Goal: Transaction & Acquisition: Download file/media

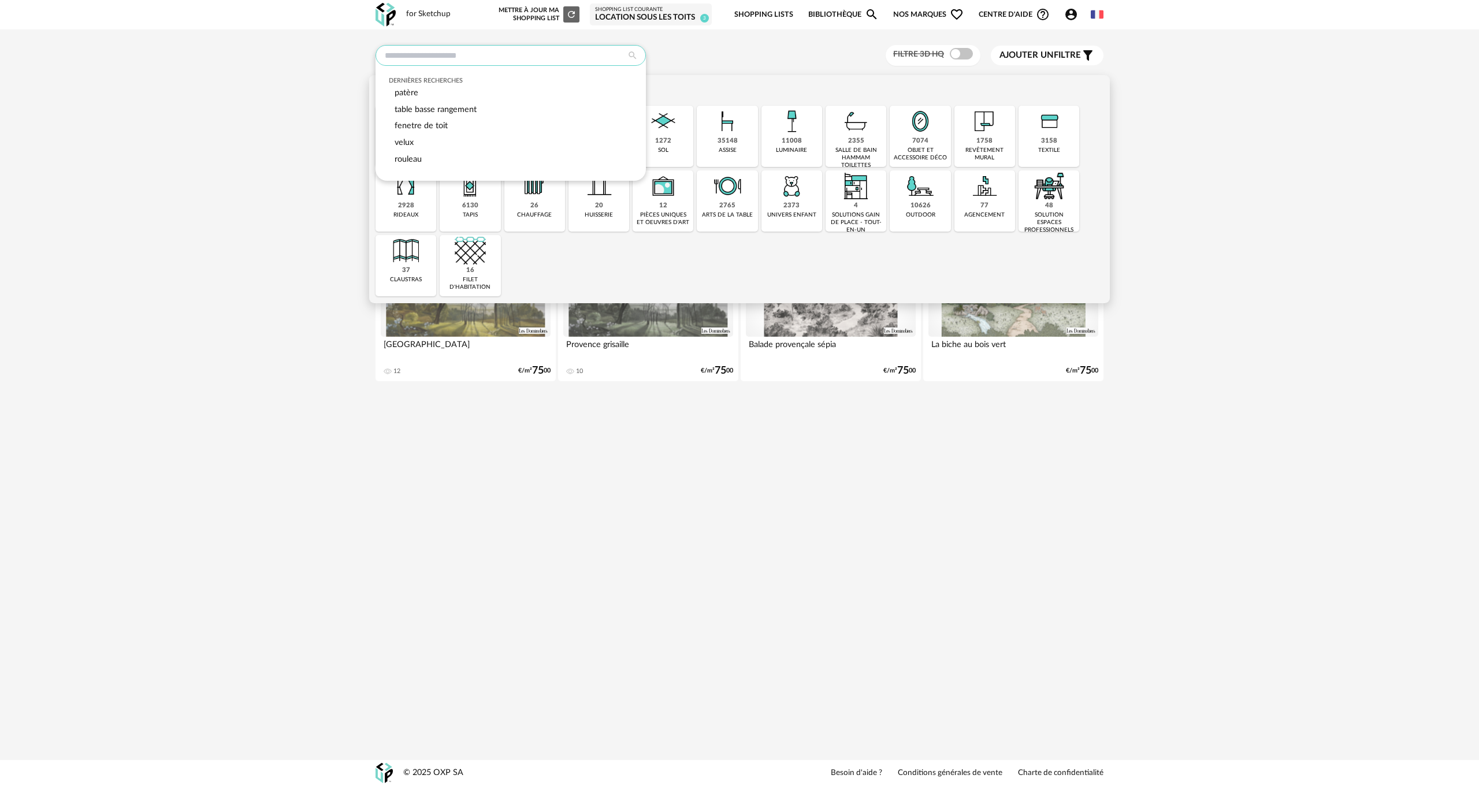
click at [469, 57] on input "text" at bounding box center [511, 55] width 270 height 21
type input "*********"
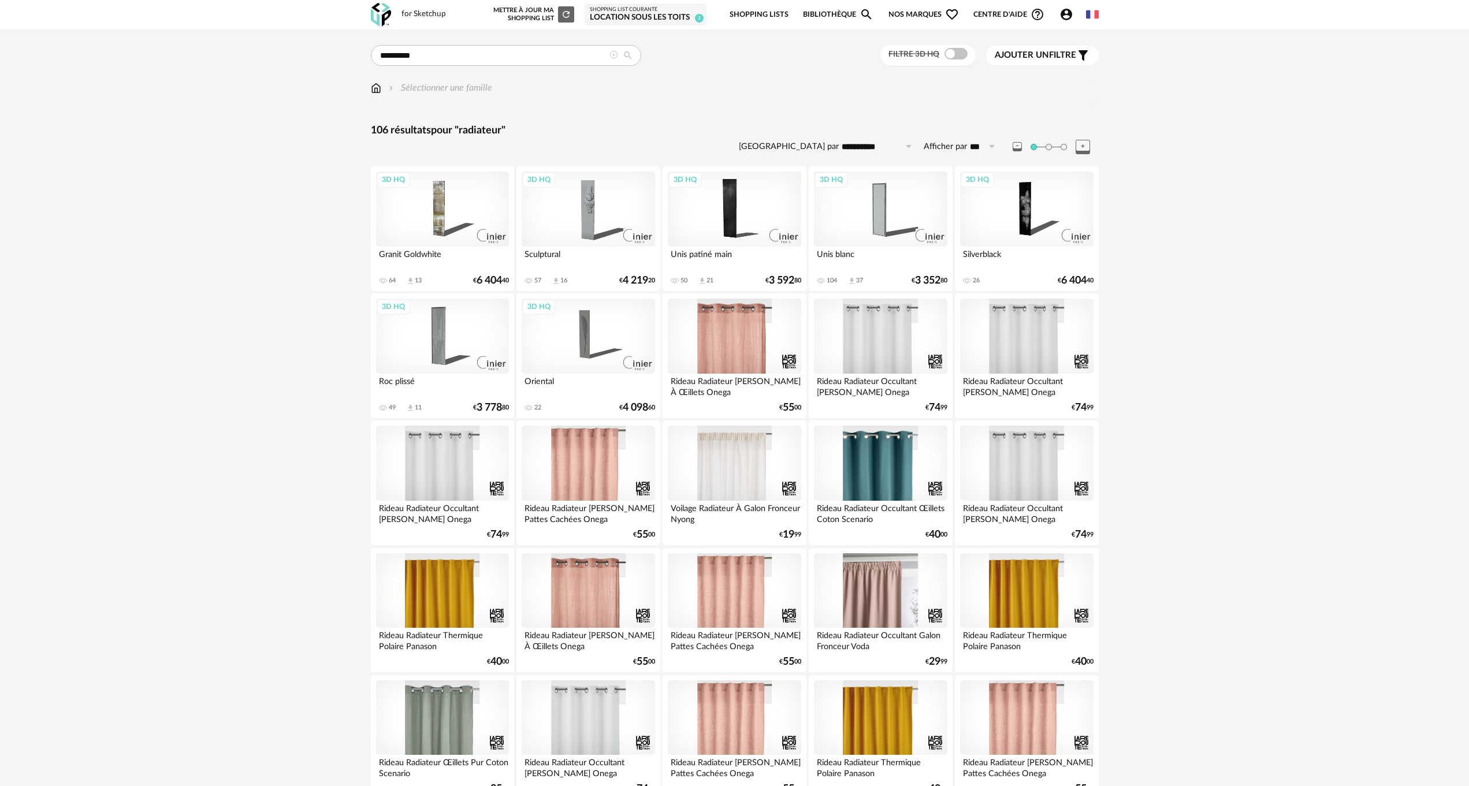
click at [439, 229] on div "3D HQ" at bounding box center [442, 209] width 133 height 75
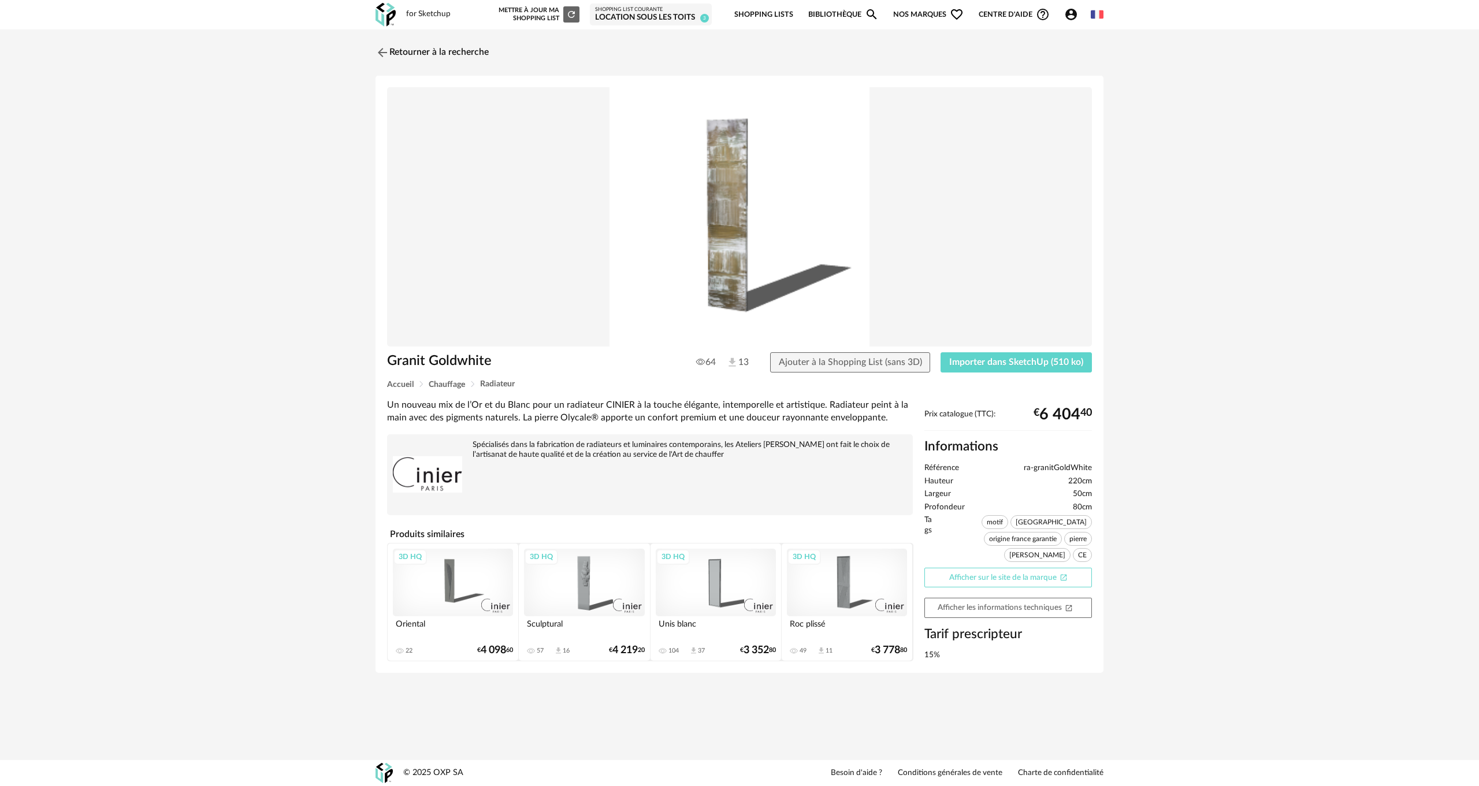
click at [966, 568] on link "Afficher sur le site de la marque Open In New icon" at bounding box center [1008, 578] width 168 height 20
click at [1008, 363] on span "Importer dans SketchUp (510 ko)" at bounding box center [1016, 362] width 134 height 9
click at [1011, 568] on link "Afficher sur le site de la marque Open In New icon" at bounding box center [1008, 578] width 168 height 20
